Goal: Information Seeking & Learning: Learn about a topic

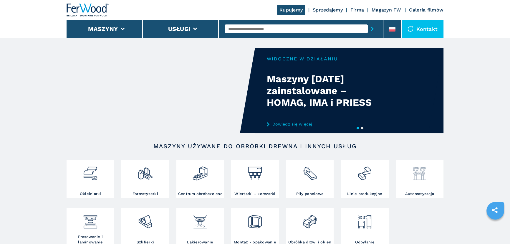
click at [418, 172] on img at bounding box center [420, 171] width 16 height 20
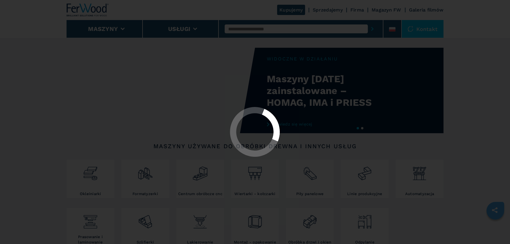
select select "**********"
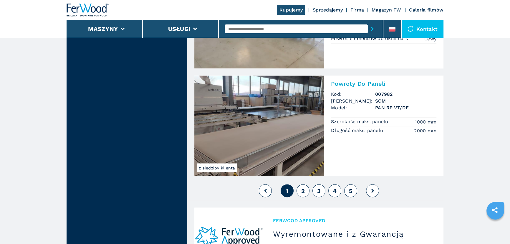
scroll to position [1285, 0]
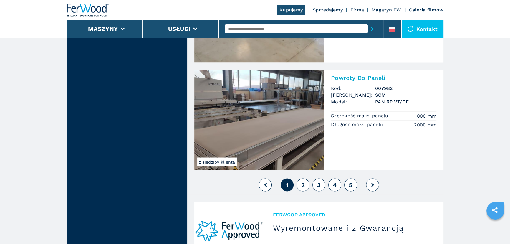
click at [306, 182] on button "2" at bounding box center [303, 184] width 13 height 13
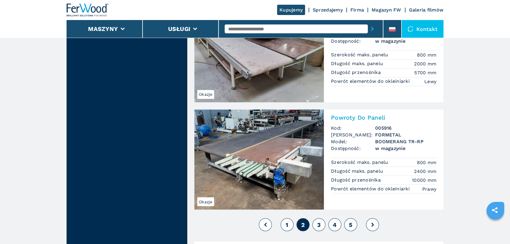
scroll to position [1258, 0]
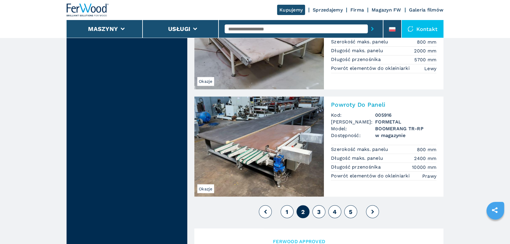
click at [320, 211] on span "3" at bounding box center [319, 211] width 4 height 7
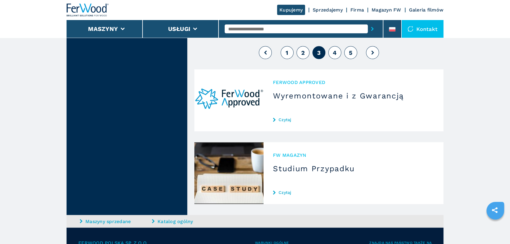
scroll to position [1392, 0]
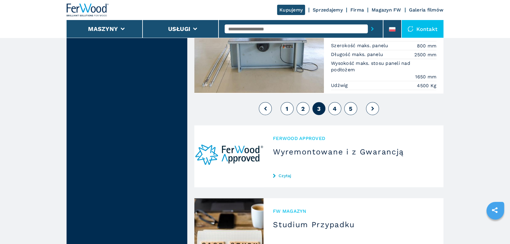
click at [333, 106] on button "4" at bounding box center [334, 108] width 13 height 13
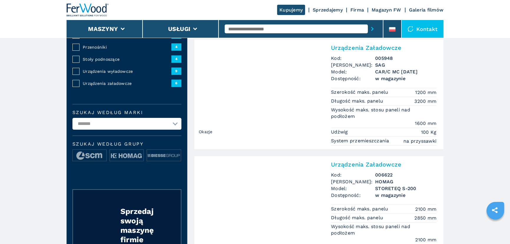
scroll to position [134, 0]
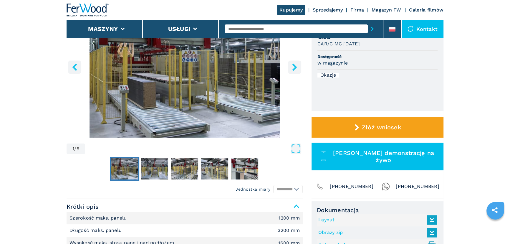
scroll to position [107, 0]
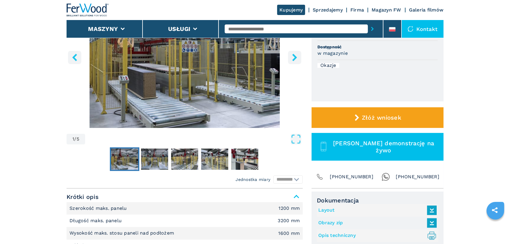
click at [291, 57] on icon "right-button" at bounding box center [294, 57] width 7 height 7
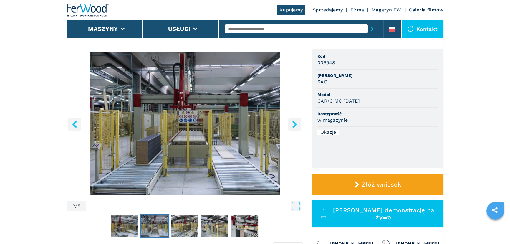
scroll to position [27, 0]
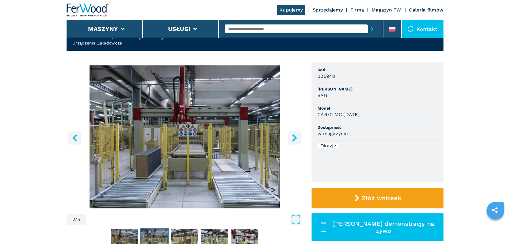
click at [298, 134] on icon "right-button" at bounding box center [294, 137] width 7 height 7
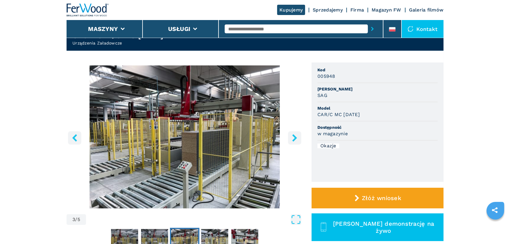
click at [298, 134] on icon "right-button" at bounding box center [294, 137] width 7 height 7
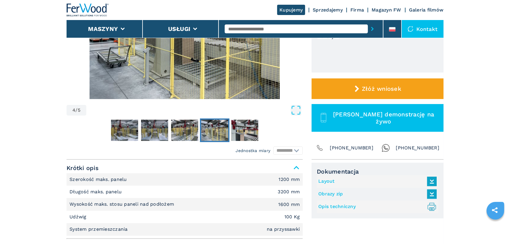
scroll to position [214, 0]
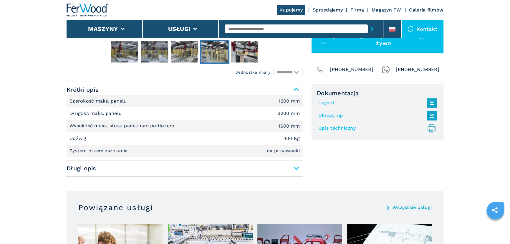
click at [156, 169] on span "Długi opis" at bounding box center [185, 168] width 236 height 11
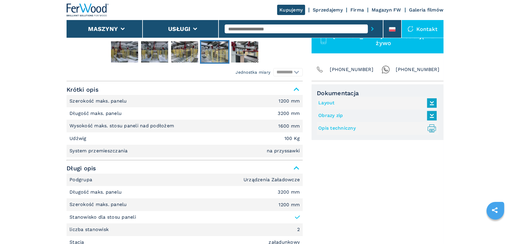
scroll to position [268, 0]
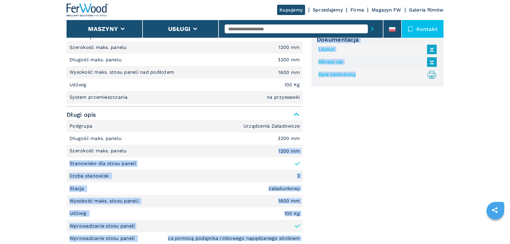
drag, startPoint x: 277, startPoint y: 149, endPoint x: 320, endPoint y: 149, distance: 43.9
click at [320, 149] on div "**********" at bounding box center [255, 164] width 377 height 273
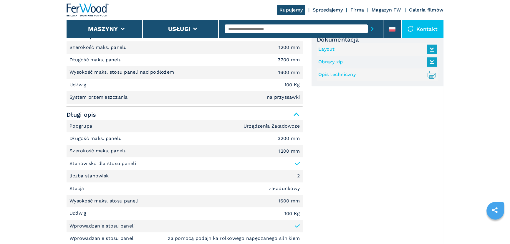
click at [320, 149] on div "Dokumentacja Layout Obrazy zip Opis techniczny .prefix__st0{stroke-linecap:roun…" at bounding box center [378, 166] width 132 height 270
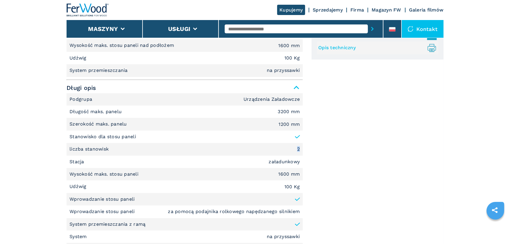
drag, startPoint x: 297, startPoint y: 148, endPoint x: 306, endPoint y: 148, distance: 9.4
click at [306, 148] on div "**********" at bounding box center [255, 137] width 377 height 273
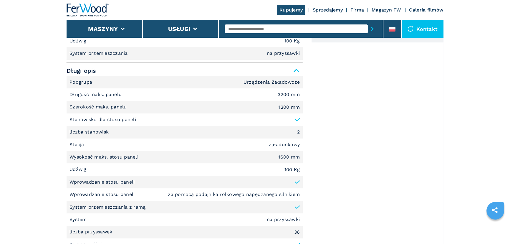
scroll to position [321, 0]
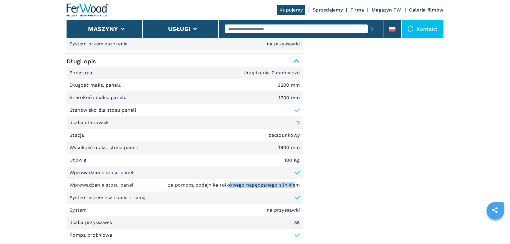
drag, startPoint x: 229, startPoint y: 180, endPoint x: 299, endPoint y: 181, distance: 69.8
click at [298, 182] on li "Wprowadzanie stosu paneli za pomocą podajnika rolkowego napędzanego silnikiem" at bounding box center [185, 185] width 236 height 12
click at [299, 183] on em "za pomocą podajnika rolkowego napędzanego silnikiem" at bounding box center [234, 185] width 132 height 5
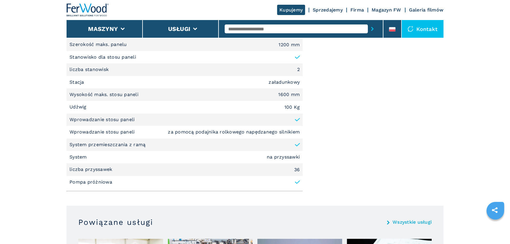
scroll to position [375, 0]
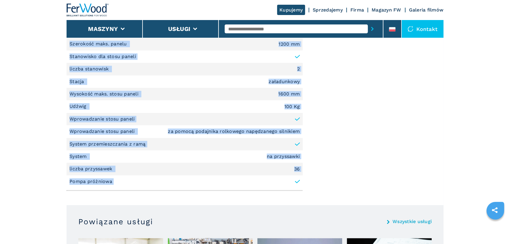
drag, startPoint x: 311, startPoint y: 180, endPoint x: 331, endPoint y: 183, distance: 19.7
click at [331, 183] on div "**********" at bounding box center [255, 57] width 377 height 273
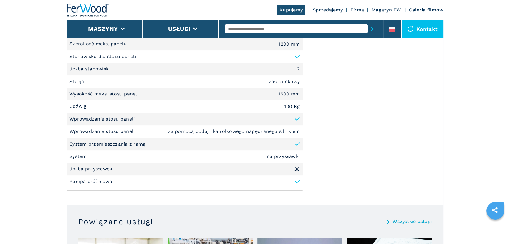
click at [330, 183] on div "Dokumentacja Layout Obrazy zip Opis techniczny .prefix__st0{stroke-linecap:roun…" at bounding box center [378, 59] width 132 height 270
drag, startPoint x: 305, startPoint y: 181, endPoint x: 278, endPoint y: 177, distance: 27.5
click at [278, 177] on div "**********" at bounding box center [255, 57] width 377 height 273
click at [314, 167] on div "**********" at bounding box center [255, 57] width 377 height 273
click at [314, 167] on div "Dokumentacja Layout Obrazy zip Opis techniczny .prefix__st0{stroke-linecap:roun…" at bounding box center [378, 59] width 132 height 270
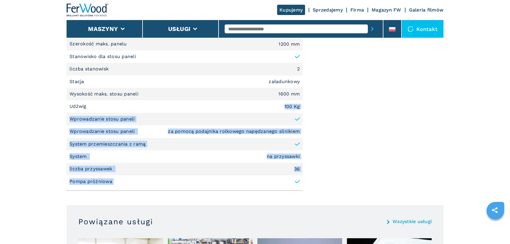
drag, startPoint x: 278, startPoint y: 106, endPoint x: 333, endPoint y: 105, distance: 54.5
click at [333, 105] on div "**********" at bounding box center [255, 57] width 377 height 273
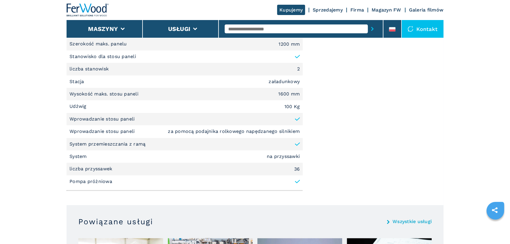
click at [333, 105] on div "Dokumentacja Layout Obrazy zip Opis techniczny .prefix__st0{stroke-linecap:roun…" at bounding box center [378, 59] width 132 height 270
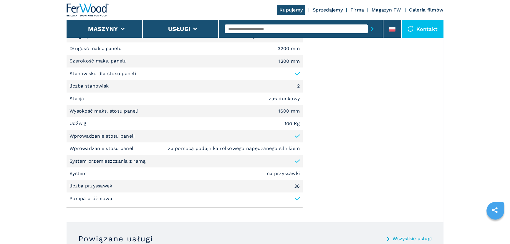
scroll to position [348, 0]
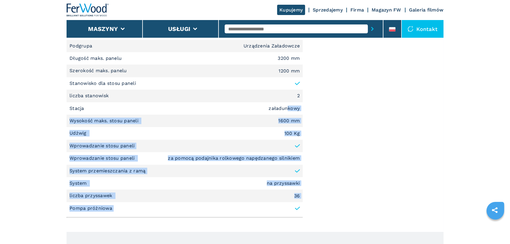
drag, startPoint x: 288, startPoint y: 101, endPoint x: 317, endPoint y: 98, distance: 29.0
click at [317, 98] on div "**********" at bounding box center [255, 84] width 377 height 273
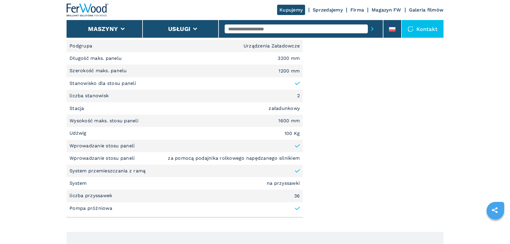
click at [317, 98] on div "Dokumentacja Layout Obrazy zip Opis techniczny .prefix__st0{stroke-linecap:roun…" at bounding box center [378, 86] width 132 height 270
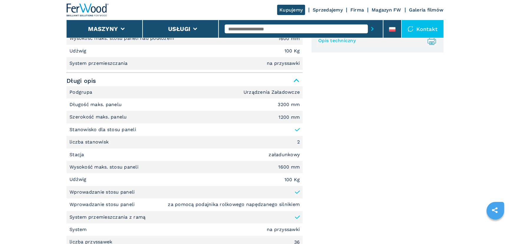
scroll to position [295, 0]
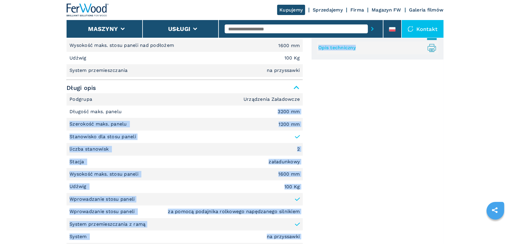
drag, startPoint x: 272, startPoint y: 114, endPoint x: 317, endPoint y: 118, distance: 45.5
click at [317, 118] on div "**********" at bounding box center [255, 137] width 377 height 273
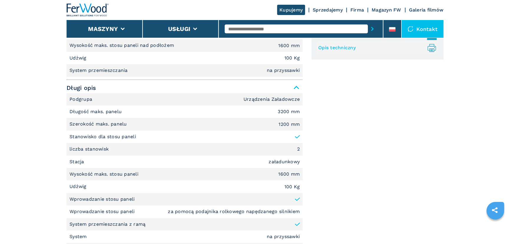
click at [317, 118] on div "Dokumentacja Layout Obrazy zip Opis techniczny .prefix__st0{stroke-linecap:roun…" at bounding box center [378, 139] width 132 height 270
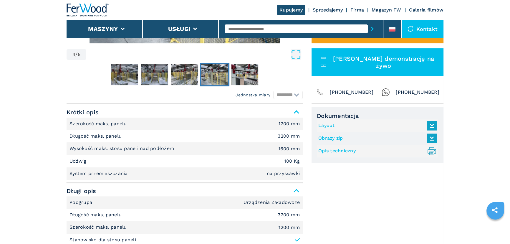
scroll to position [187, 0]
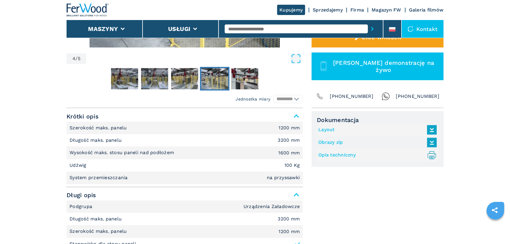
click at [325, 126] on link "Layout" at bounding box center [375, 130] width 115 height 10
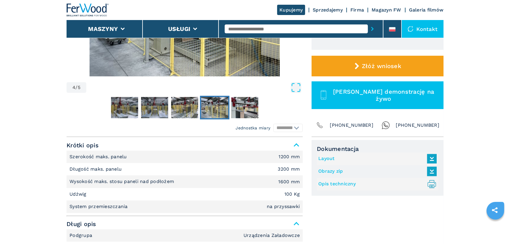
scroll to position [80, 0]
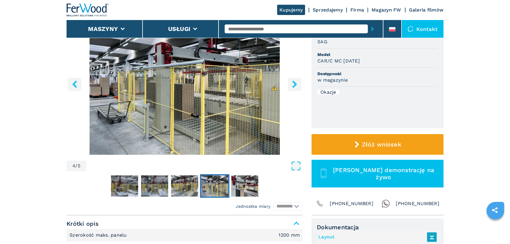
click at [295, 76] on img "Go to Slide 4" at bounding box center [185, 83] width 236 height 143
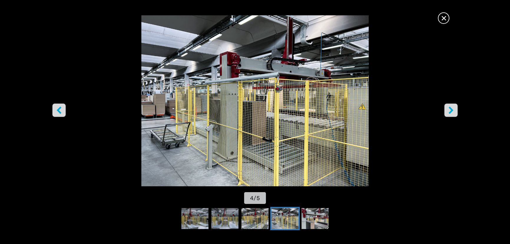
click at [447, 14] on span "×" at bounding box center [444, 17] width 10 height 10
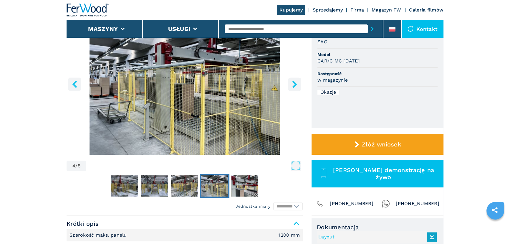
click at [298, 80] on button "right-button" at bounding box center [294, 83] width 13 height 13
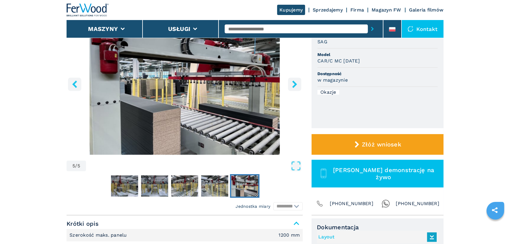
click at [72, 82] on icon "left-button" at bounding box center [74, 83] width 7 height 7
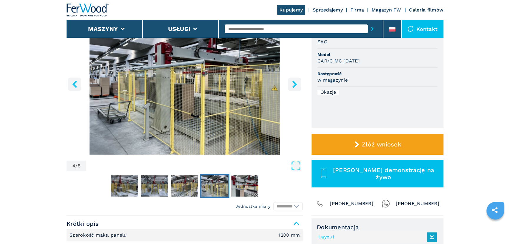
click at [298, 84] on icon "right-button" at bounding box center [294, 83] width 7 height 7
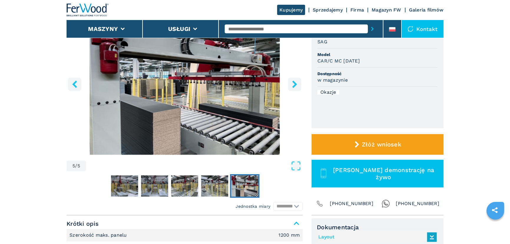
click at [298, 84] on icon "right-button" at bounding box center [294, 83] width 7 height 7
click at [295, 84] on icon "right-button" at bounding box center [294, 83] width 5 height 7
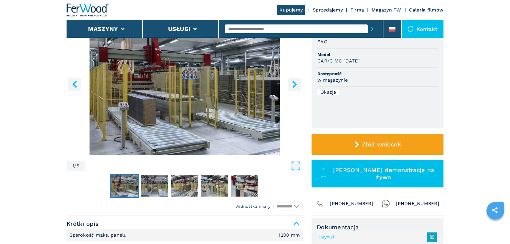
click at [294, 84] on icon "right-button" at bounding box center [294, 83] width 5 height 7
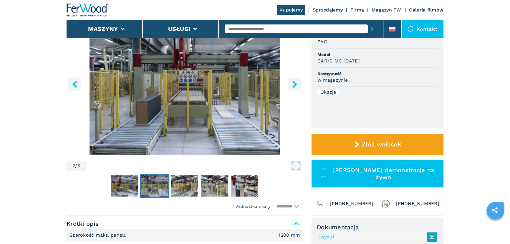
click at [294, 84] on icon "right-button" at bounding box center [294, 83] width 5 height 7
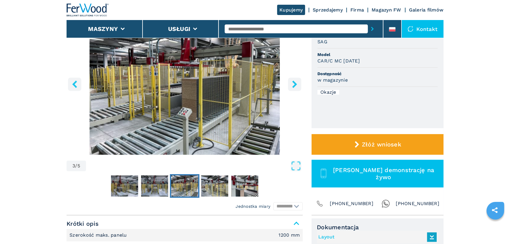
click at [294, 84] on icon "right-button" at bounding box center [294, 83] width 5 height 7
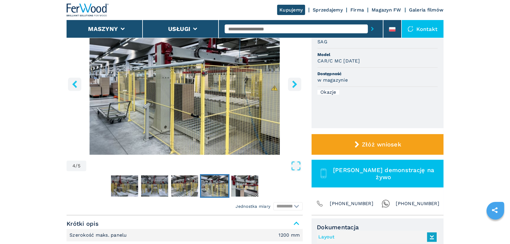
click at [294, 84] on icon "right-button" at bounding box center [294, 83] width 5 height 7
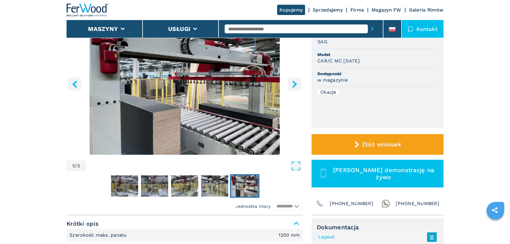
click at [294, 84] on icon "right-button" at bounding box center [294, 83] width 5 height 7
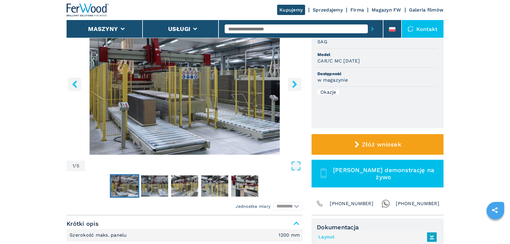
click at [292, 81] on icon "right-button" at bounding box center [294, 83] width 7 height 7
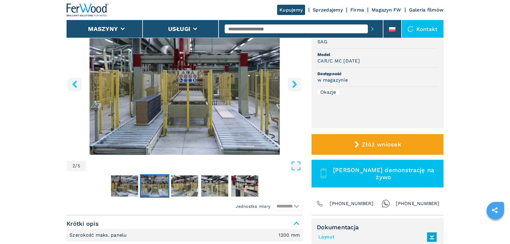
click at [292, 81] on icon "right-button" at bounding box center [294, 83] width 7 height 7
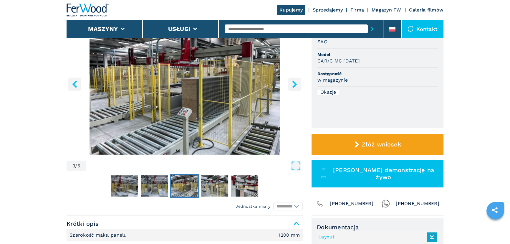
click at [292, 81] on icon "right-button" at bounding box center [294, 83] width 7 height 7
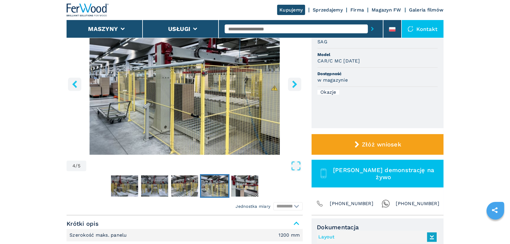
click at [292, 81] on icon "right-button" at bounding box center [294, 83] width 7 height 7
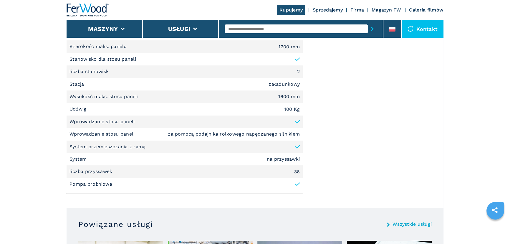
scroll to position [428, 0]
